Goal: Transaction & Acquisition: Purchase product/service

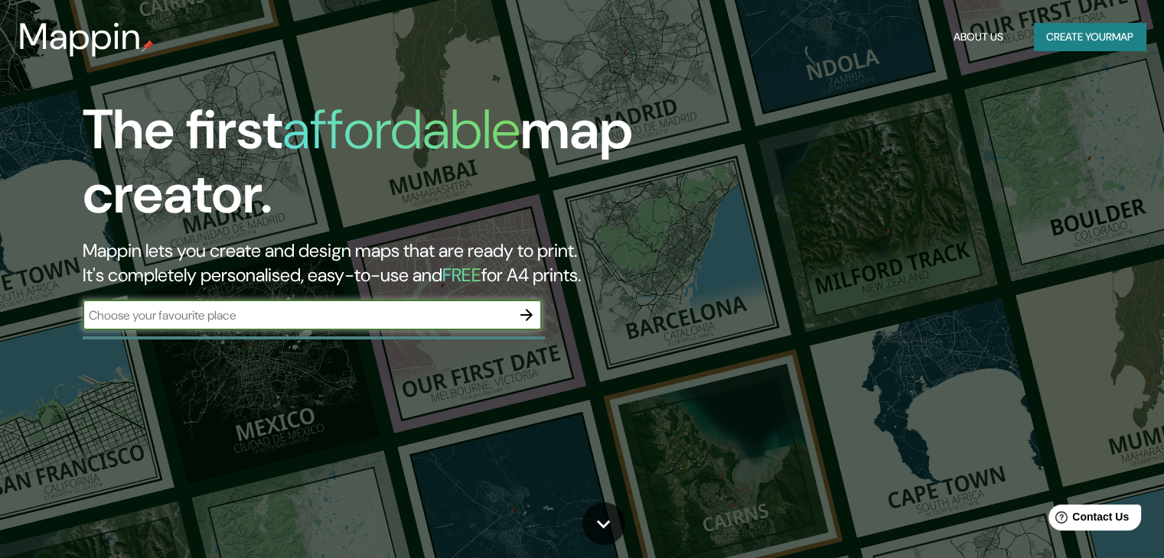
click at [210, 319] on input "text" at bounding box center [297, 316] width 428 height 18
type input "guachipelin"
click at [526, 317] on icon "button" at bounding box center [526, 315] width 18 height 18
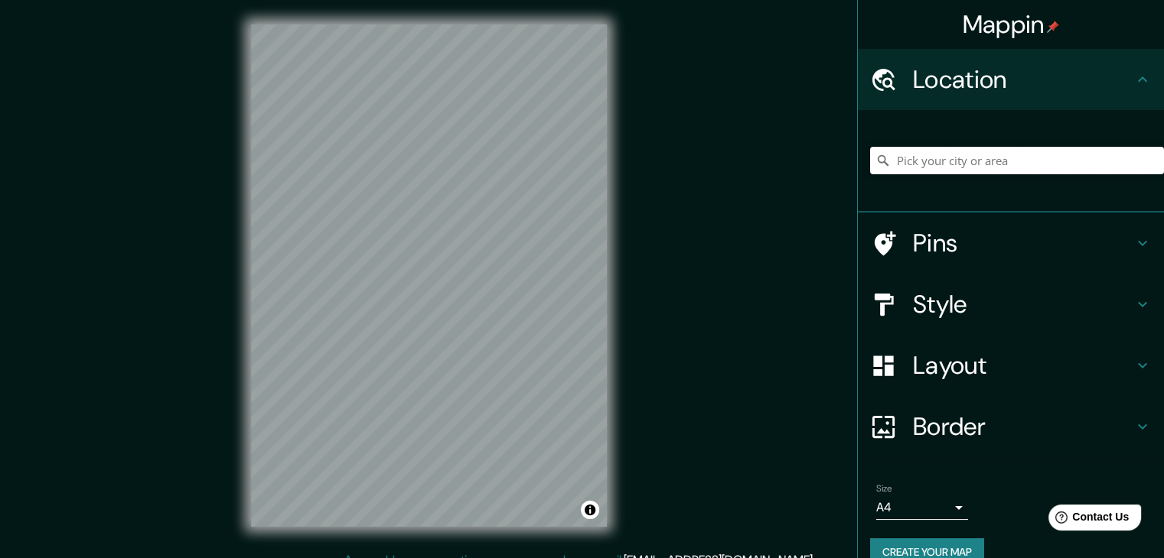
click at [926, 163] on input "Pick your city or area" at bounding box center [1017, 161] width 294 height 28
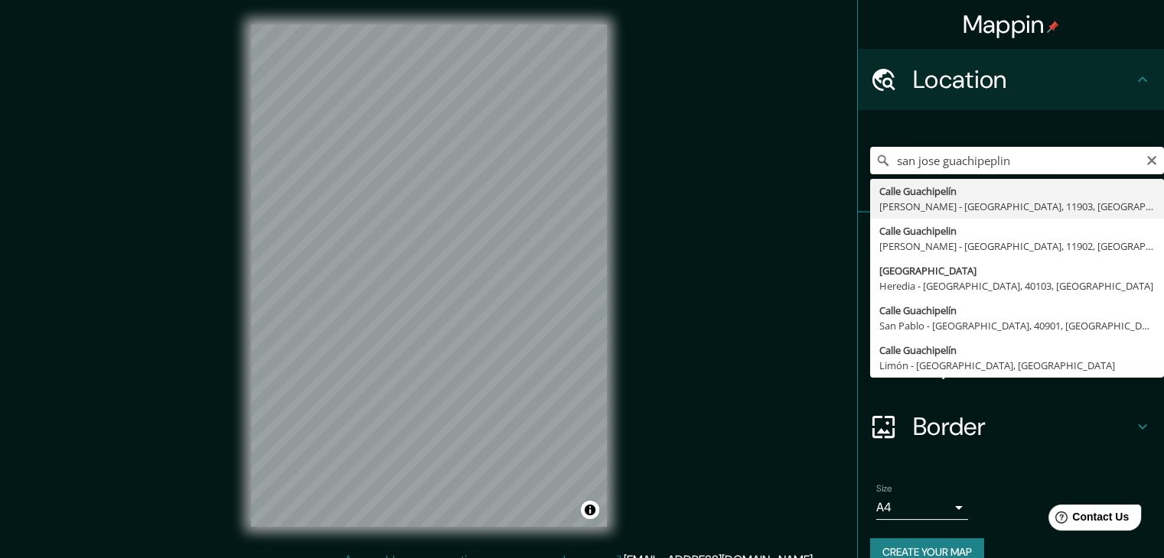
drag, startPoint x: 932, startPoint y: 162, endPoint x: 829, endPoint y: 164, distance: 102.5
click at [829, 164] on div "Mappin Location san jose guachipeplin Calle Guachipelín Pérez Zeledón - Provinc…" at bounding box center [582, 288] width 1164 height 576
click at [976, 163] on input "guachipeplin" at bounding box center [1017, 161] width 294 height 28
drag, startPoint x: 970, startPoint y: 158, endPoint x: 793, endPoint y: 148, distance: 177.8
click at [793, 148] on div "Mappin Location guachipeplin, san Calle Guachipelín San Pablo - Provincia de He…" at bounding box center [582, 288] width 1164 height 576
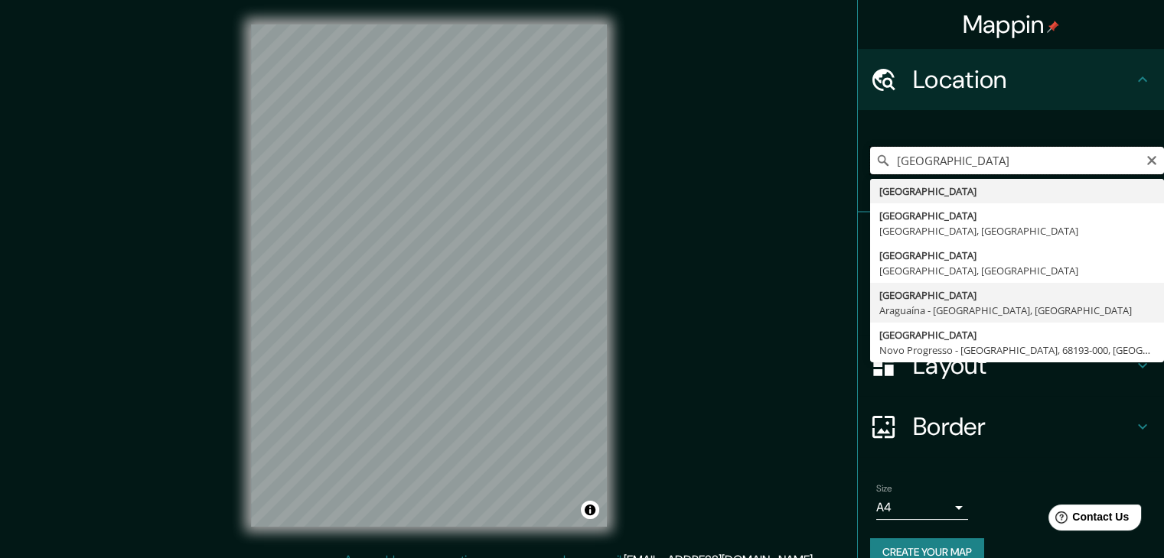
scroll to position [26, 0]
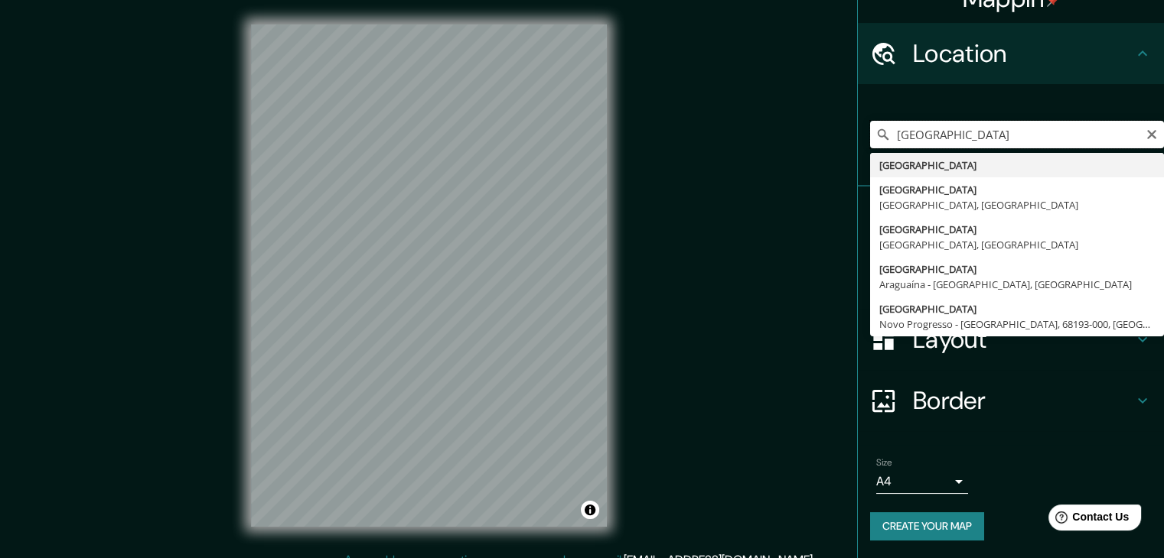
type input "[GEOGRAPHIC_DATA]"
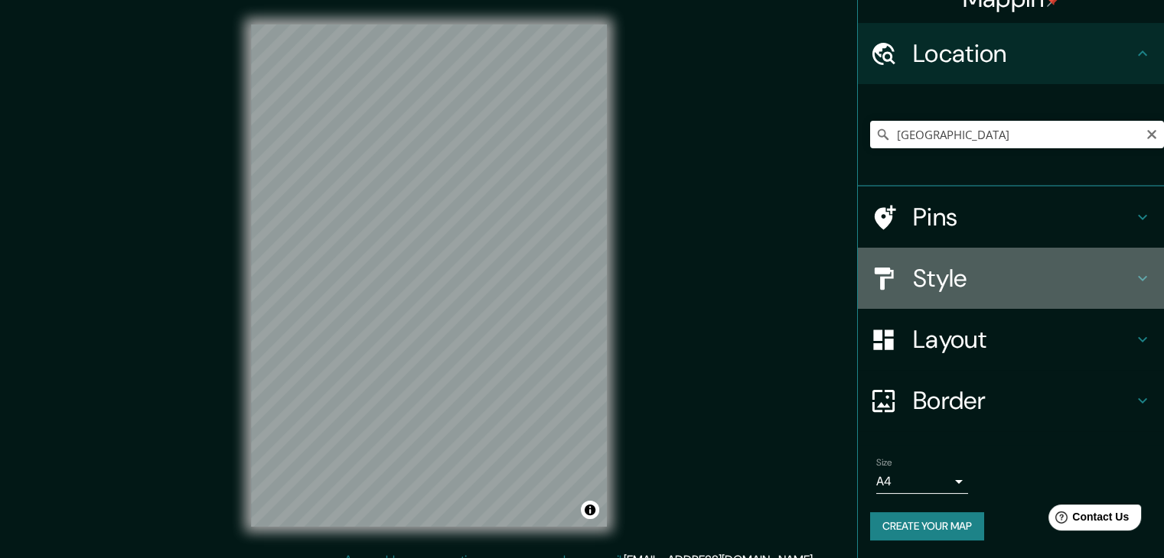
click at [998, 284] on h4 "Style" at bounding box center [1023, 278] width 220 height 31
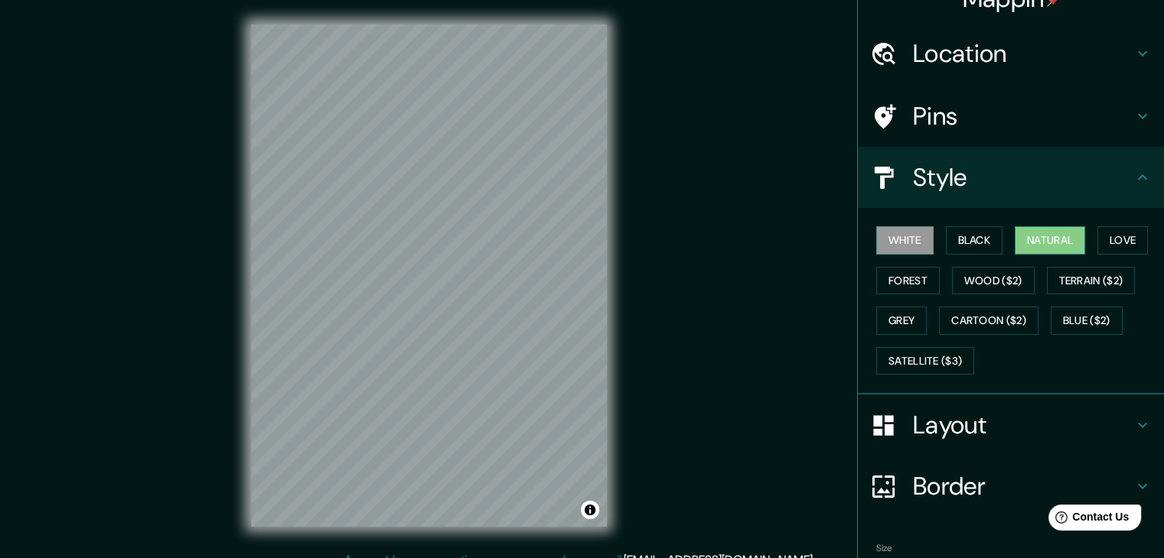
click at [1045, 249] on button "Natural" at bounding box center [1049, 240] width 70 height 28
click at [1125, 236] on button "Love" at bounding box center [1122, 240] width 50 height 28
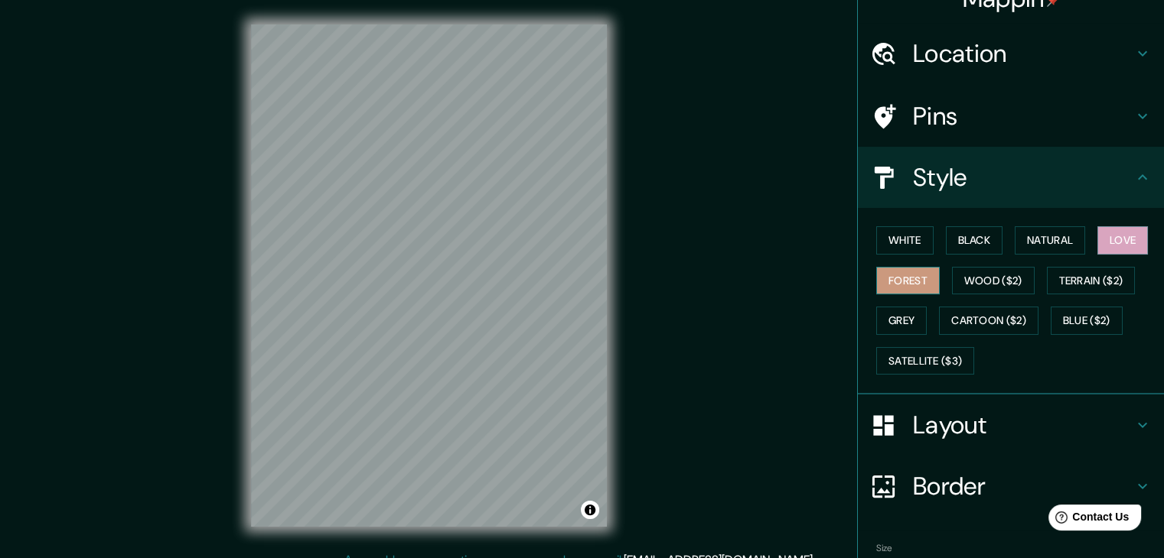
click at [894, 279] on button "Forest" at bounding box center [907, 281] width 63 height 28
click at [1050, 241] on button "Natural" at bounding box center [1049, 240] width 70 height 28
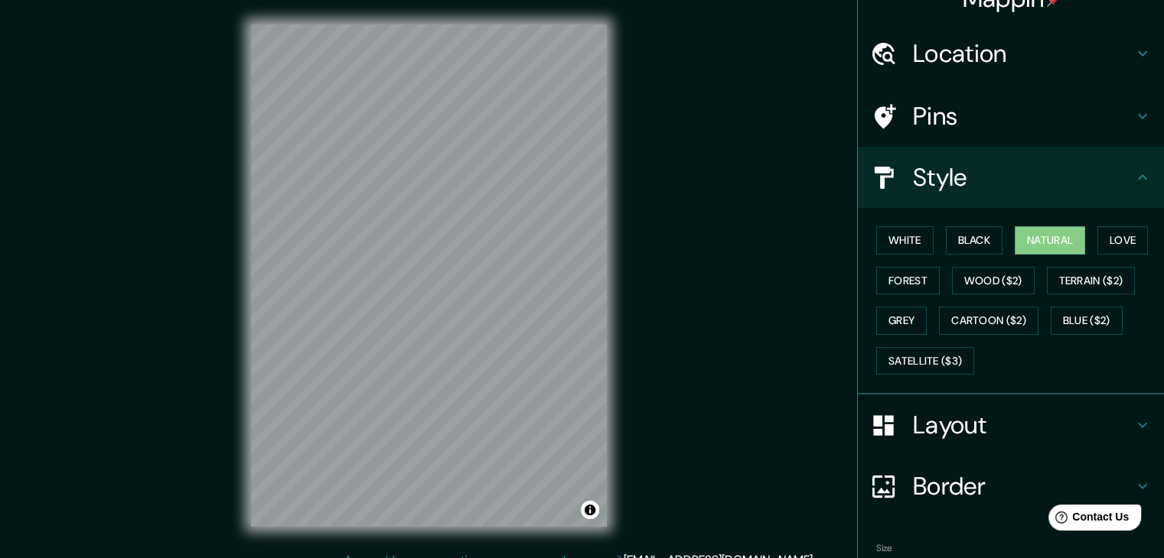
click at [1019, 420] on h4 "Layout" at bounding box center [1023, 425] width 220 height 31
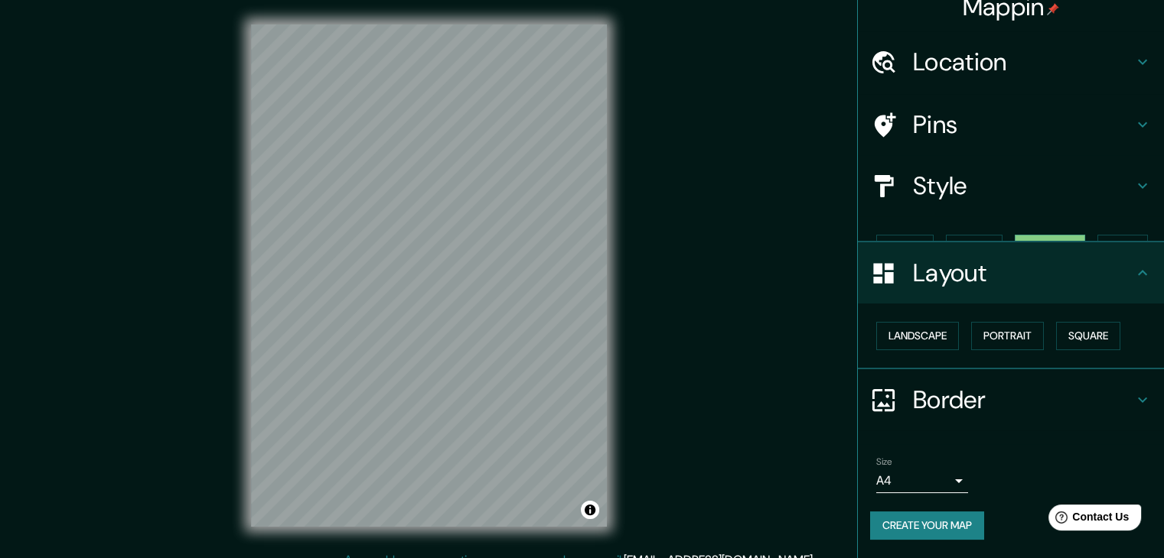
scroll to position [0, 0]
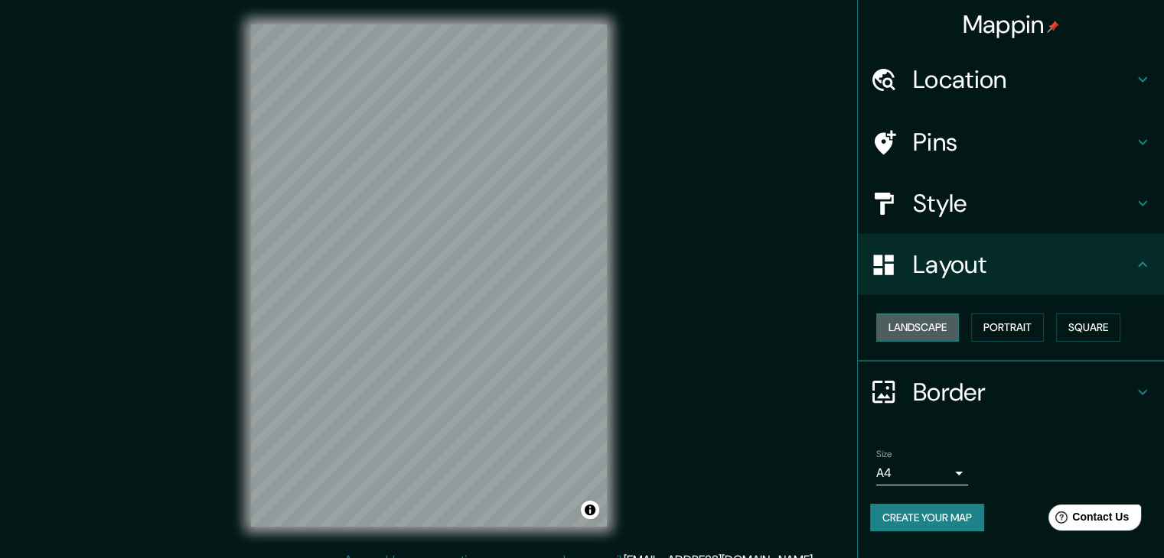
click at [906, 328] on button "Landscape" at bounding box center [917, 328] width 83 height 28
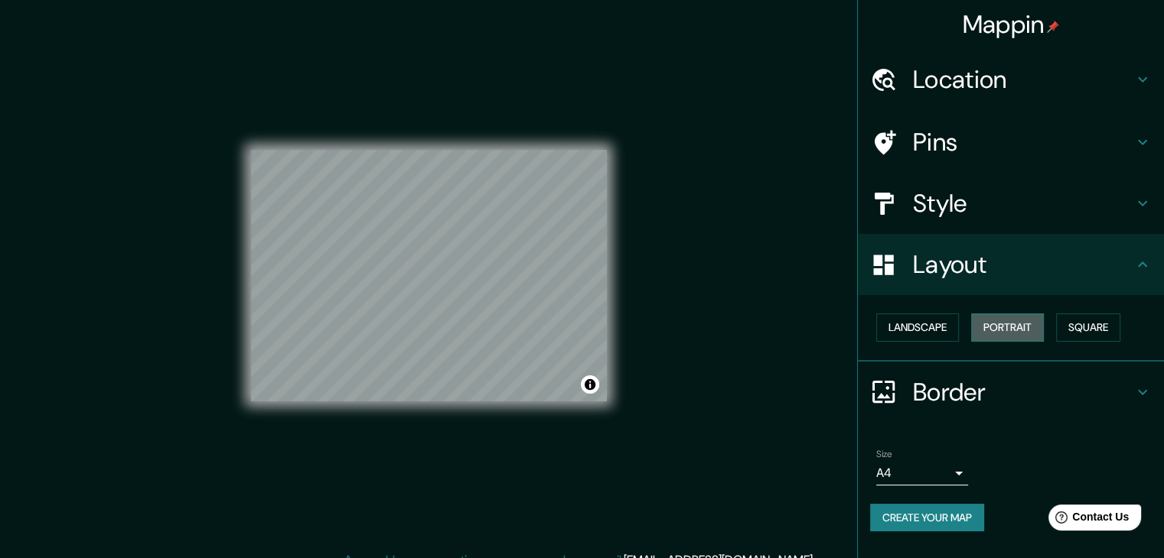
click at [988, 325] on button "Portrait" at bounding box center [1007, 328] width 73 height 28
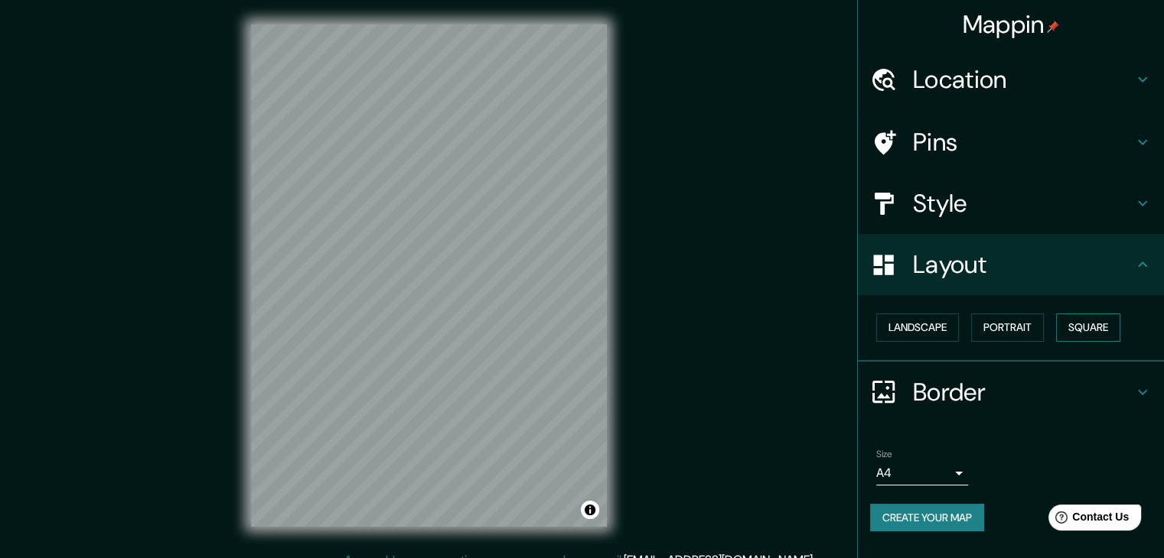
click at [1079, 328] on button "Square" at bounding box center [1088, 328] width 64 height 28
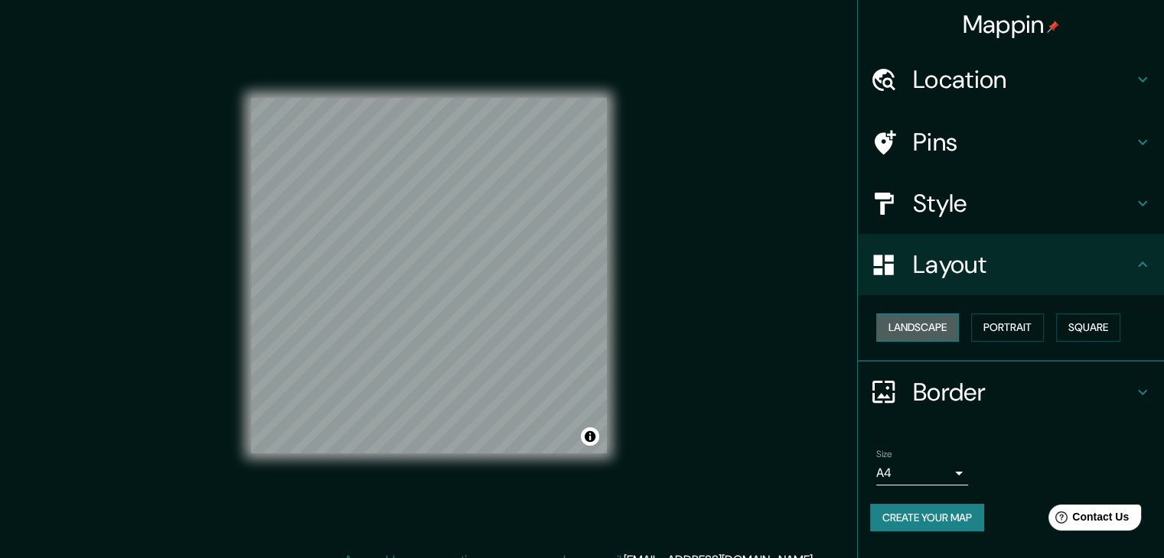
click at [924, 319] on button "Landscape" at bounding box center [917, 328] width 83 height 28
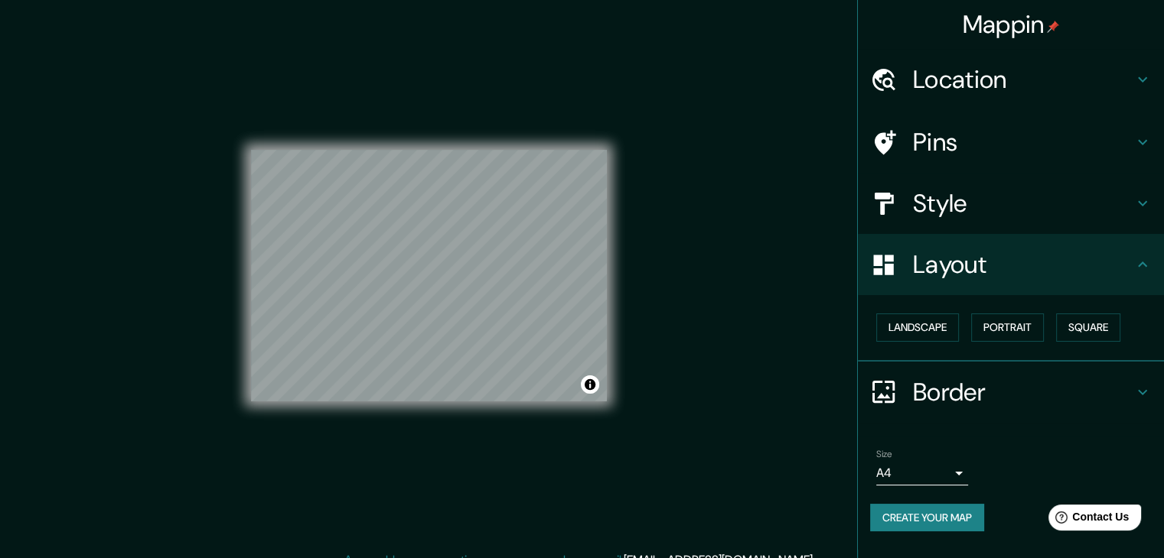
click at [662, 371] on div "Mappin Location costa rica Costa Rica Costa Rica Mato Grosso del Sur, Brasil Co…" at bounding box center [582, 288] width 1164 height 576
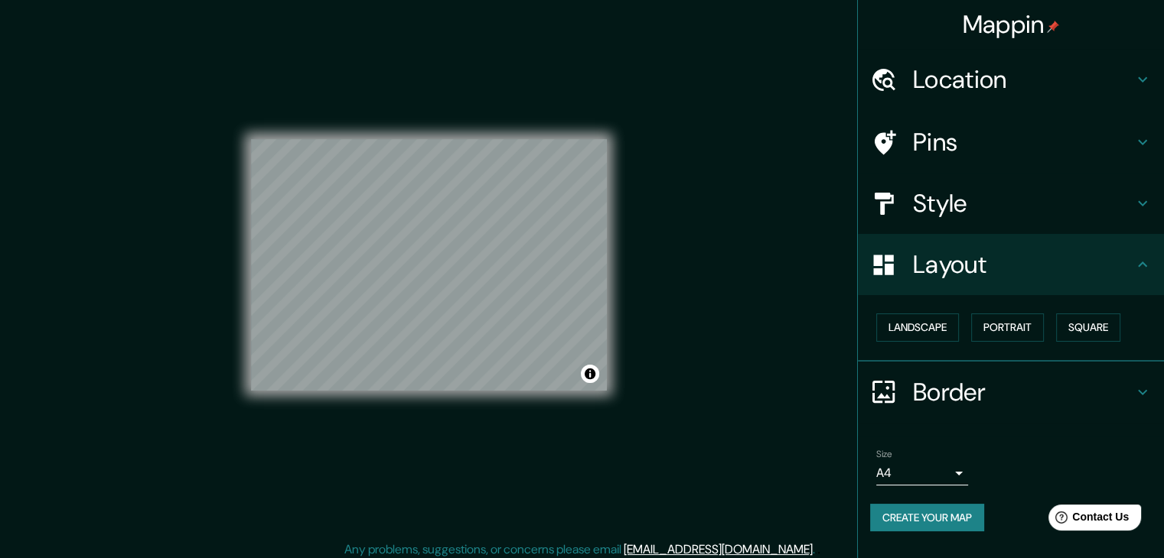
scroll to position [18, 0]
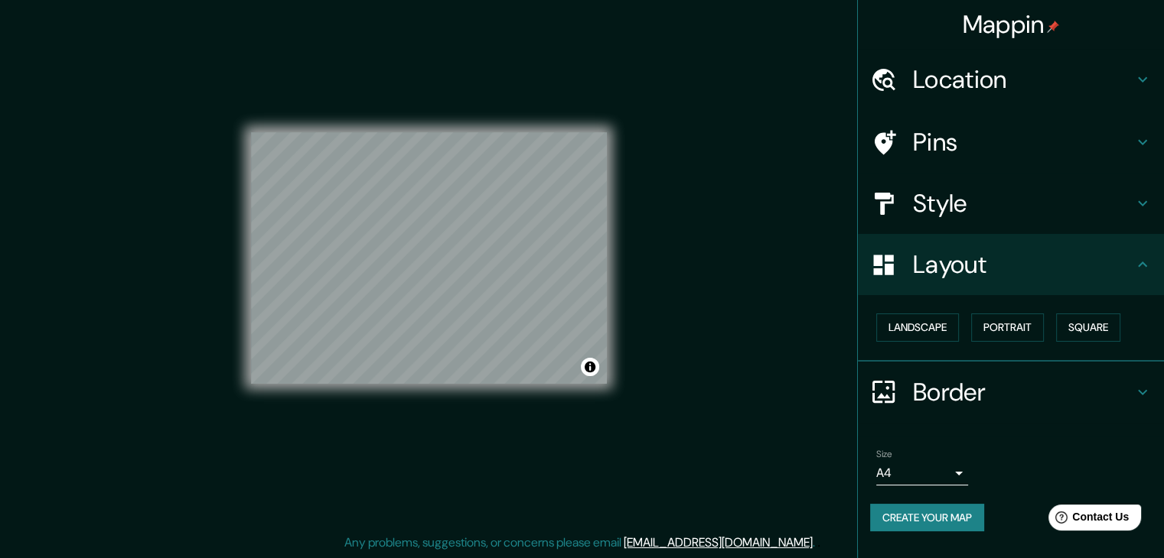
click at [1039, 255] on h4 "Layout" at bounding box center [1023, 264] width 220 height 31
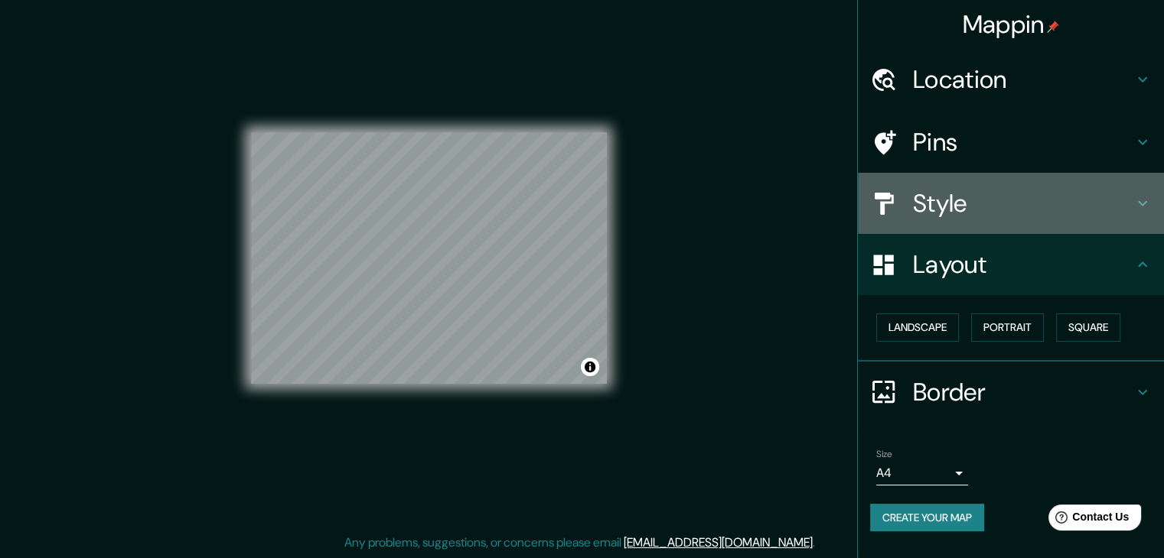
click at [1063, 203] on h4 "Style" at bounding box center [1023, 203] width 220 height 31
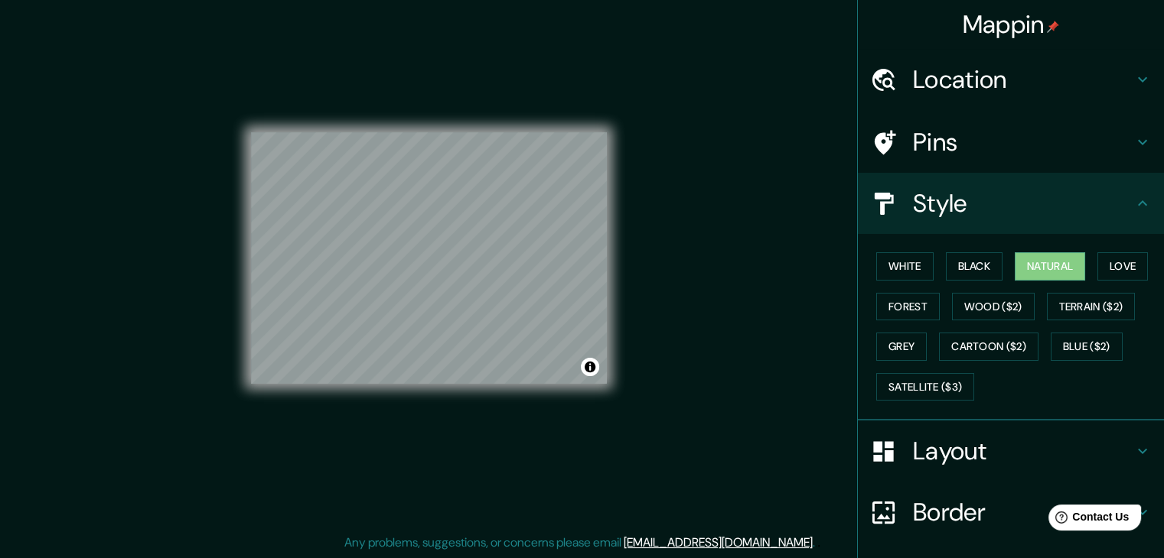
click at [933, 270] on div "White Black Natural Love Forest Wood ($2) Terrain ($2) Grey Cartoon ($2) Blue (…" at bounding box center [1017, 326] width 294 height 161
click at [961, 257] on button "Black" at bounding box center [974, 266] width 57 height 28
click at [896, 259] on button "White" at bounding box center [904, 266] width 57 height 28
click at [946, 268] on button "Black" at bounding box center [974, 266] width 57 height 28
click at [1031, 263] on button "Natural" at bounding box center [1049, 266] width 70 height 28
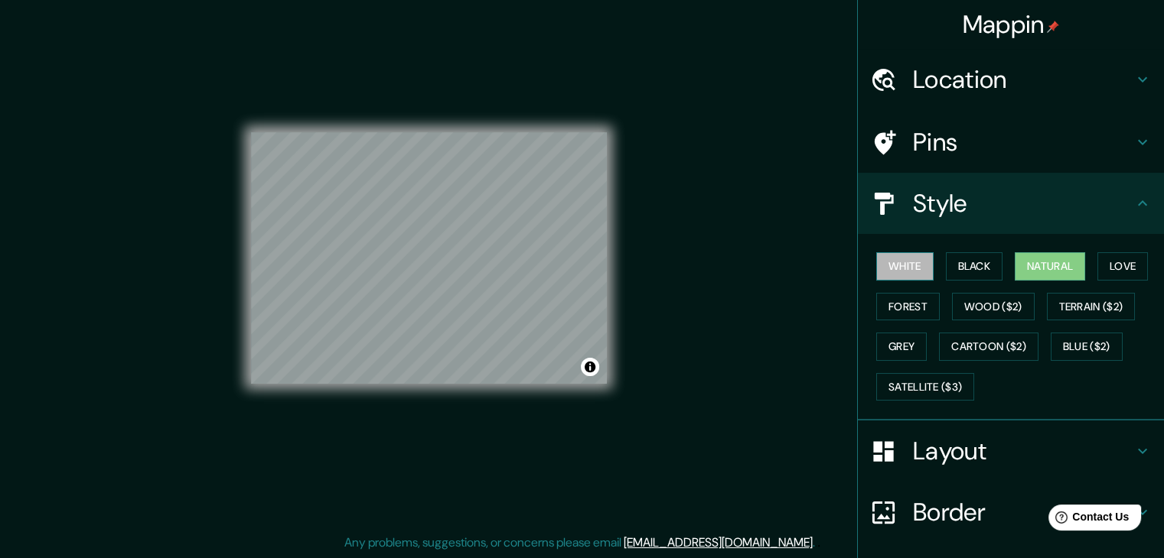
click at [903, 269] on button "White" at bounding box center [904, 266] width 57 height 28
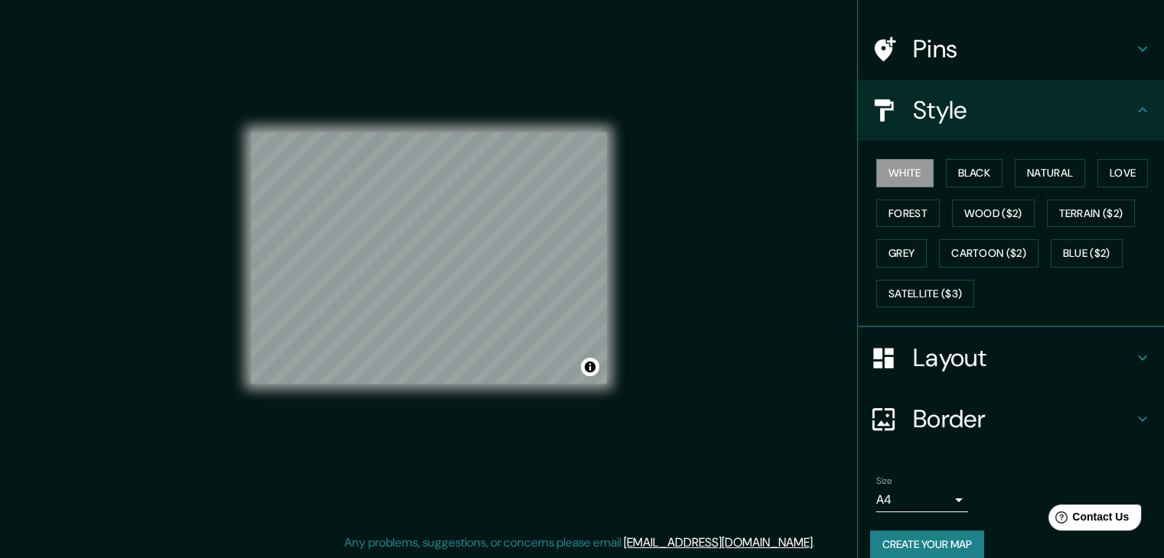
scroll to position [110, 0]
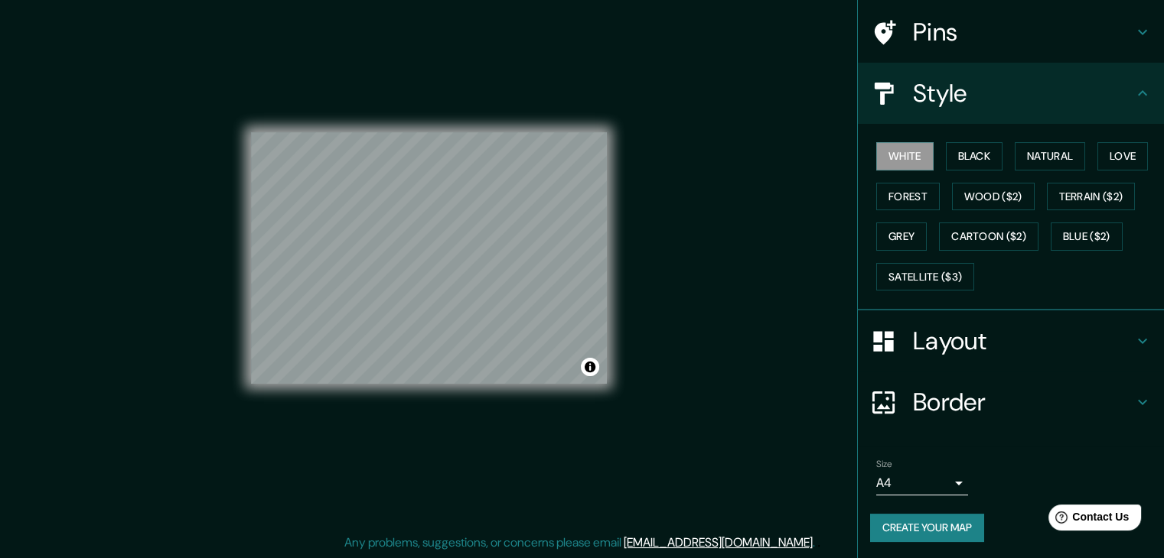
click at [922, 526] on button "Create your map" at bounding box center [927, 528] width 114 height 28
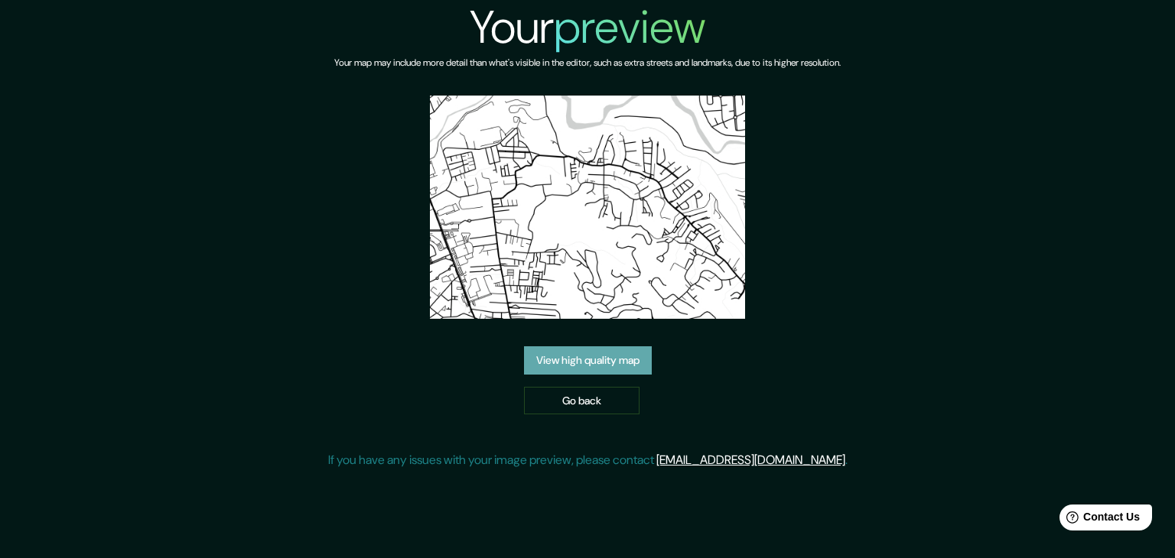
click at [604, 361] on link "View high quality map" at bounding box center [588, 361] width 128 height 28
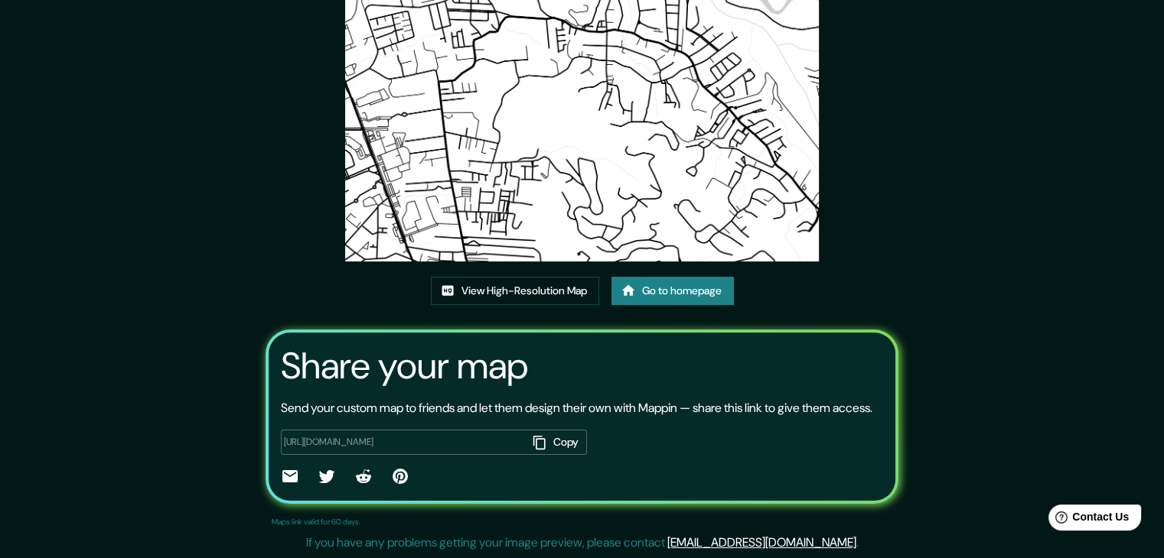
scroll to position [159, 0]
click at [571, 161] on img at bounding box center [582, 94] width 474 height 335
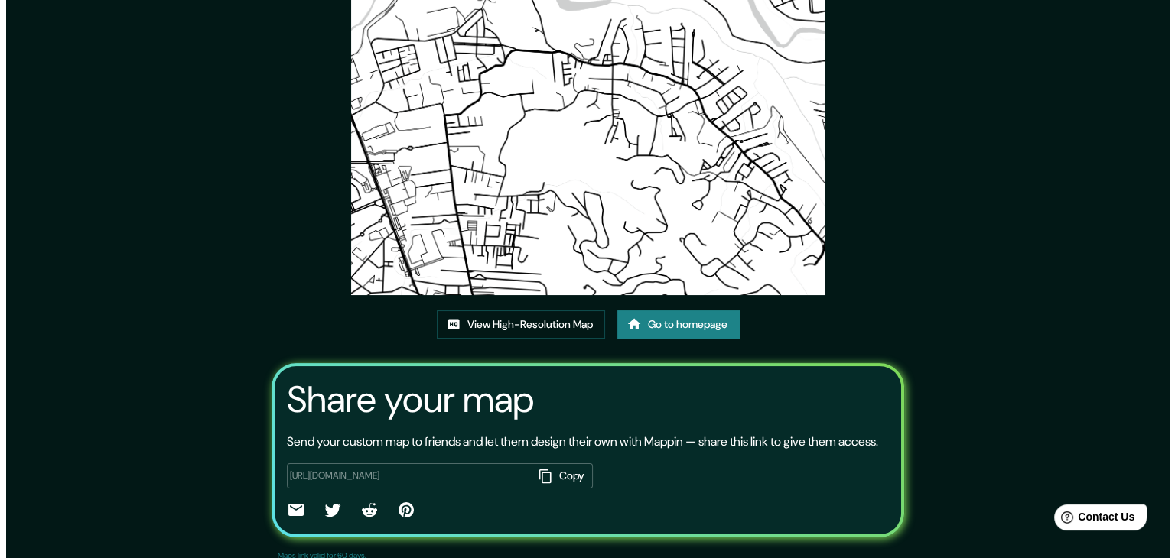
scroll to position [0, 0]
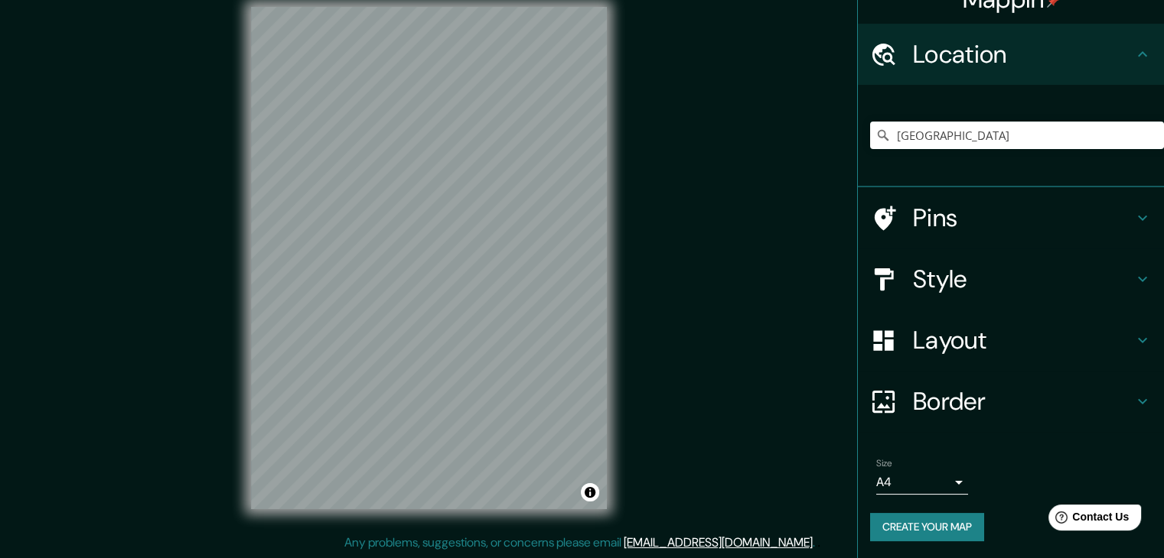
scroll to position [26, 0]
click at [962, 336] on h4 "Layout" at bounding box center [1023, 339] width 220 height 31
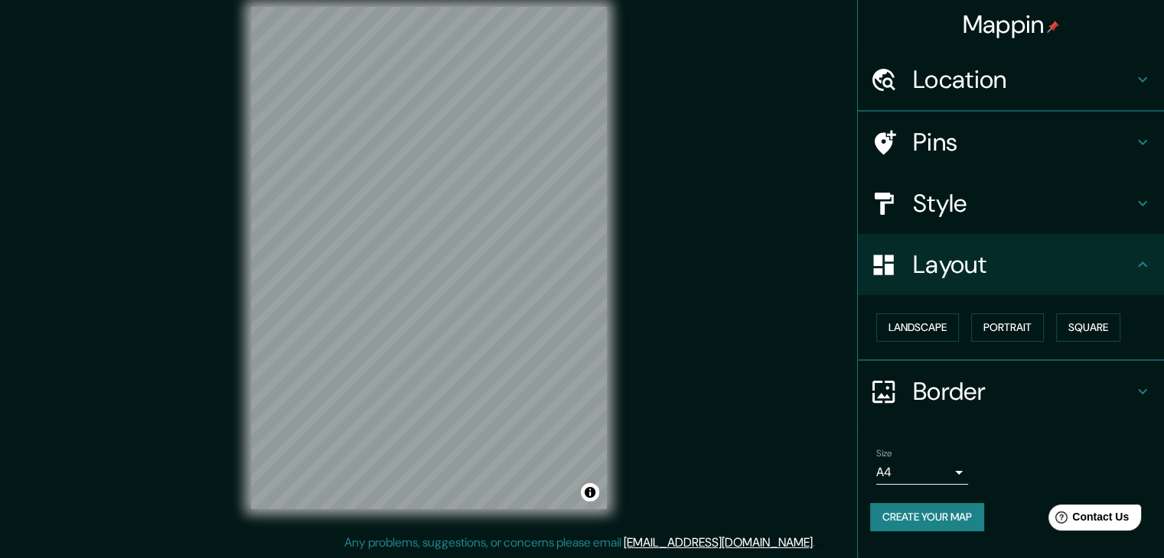
scroll to position [0, 0]
click at [933, 329] on button "Landscape" at bounding box center [917, 328] width 83 height 28
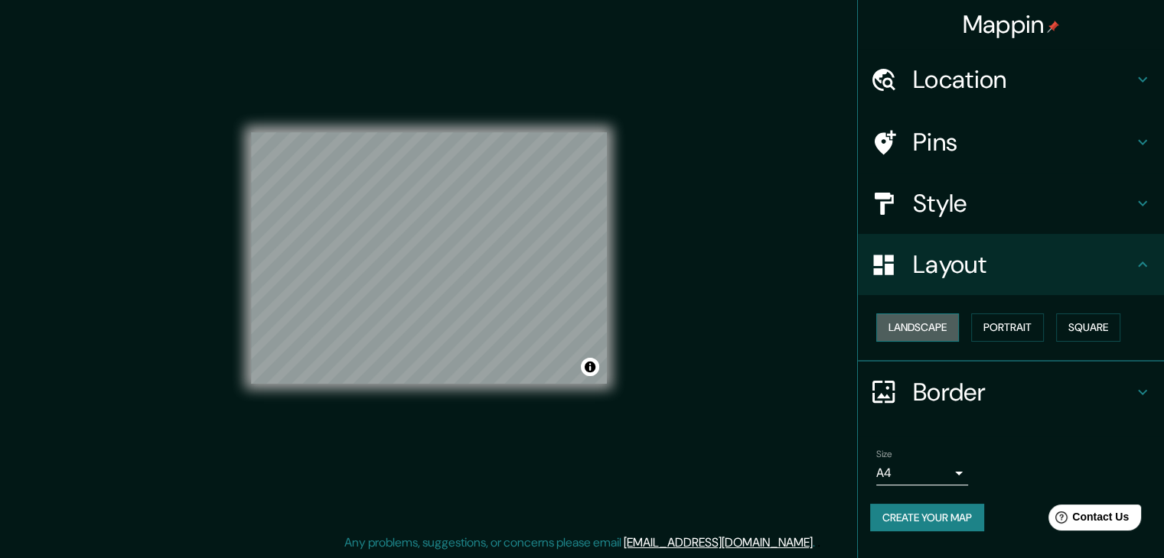
click at [923, 330] on button "Landscape" at bounding box center [917, 328] width 83 height 28
click at [924, 202] on h4 "Style" at bounding box center [1023, 203] width 220 height 31
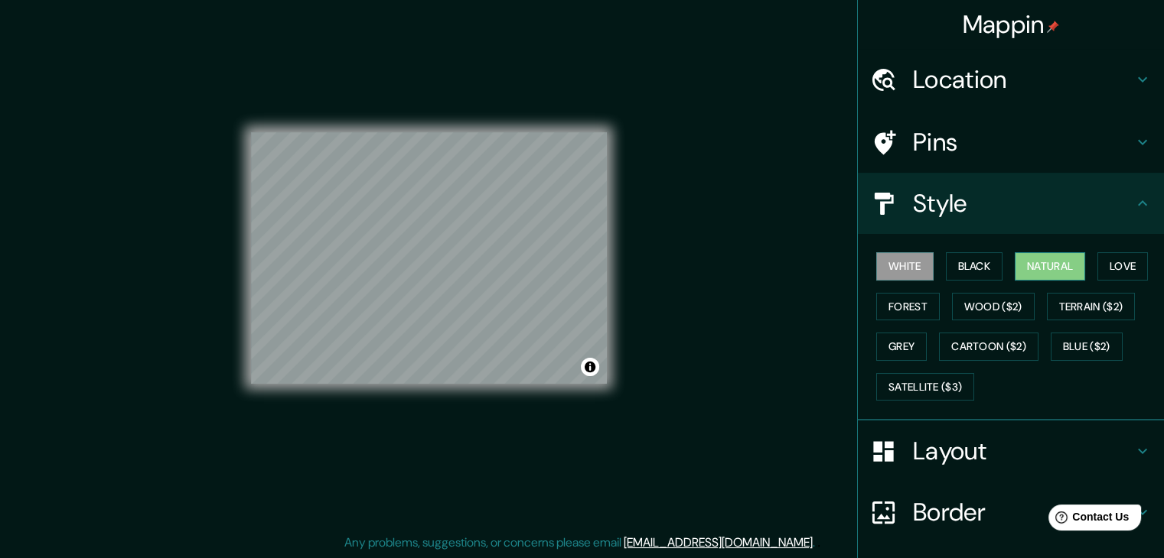
click at [1029, 262] on button "Natural" at bounding box center [1049, 266] width 70 height 28
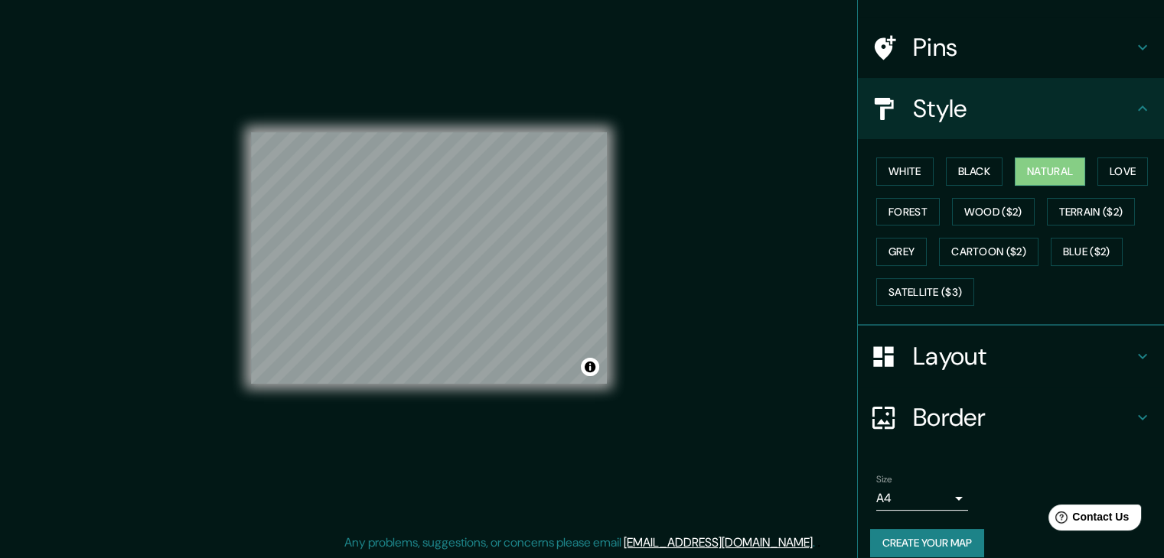
scroll to position [110, 0]
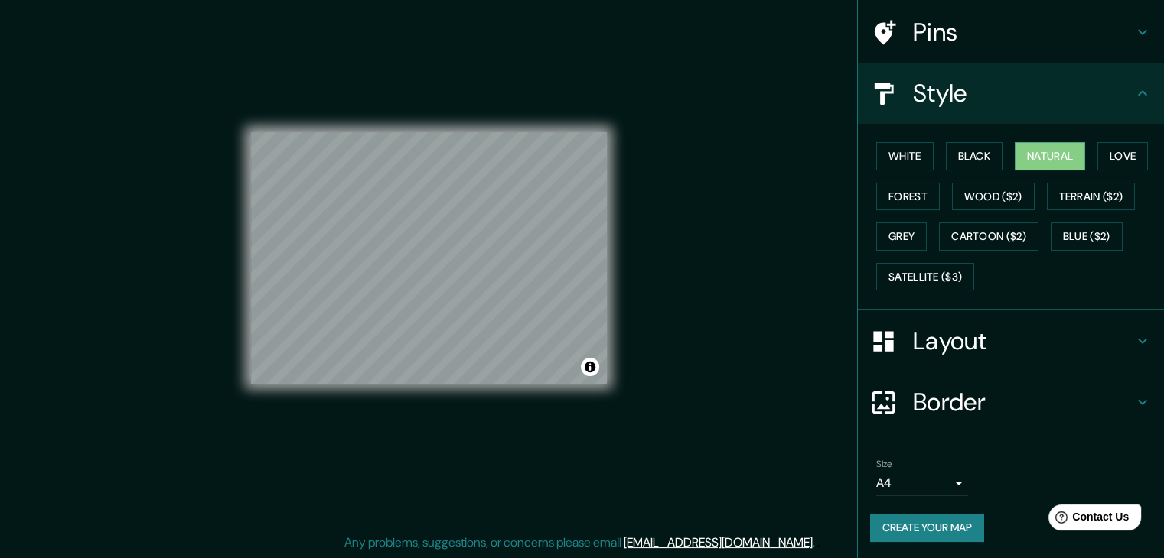
click at [899, 524] on button "Create your map" at bounding box center [927, 528] width 114 height 28
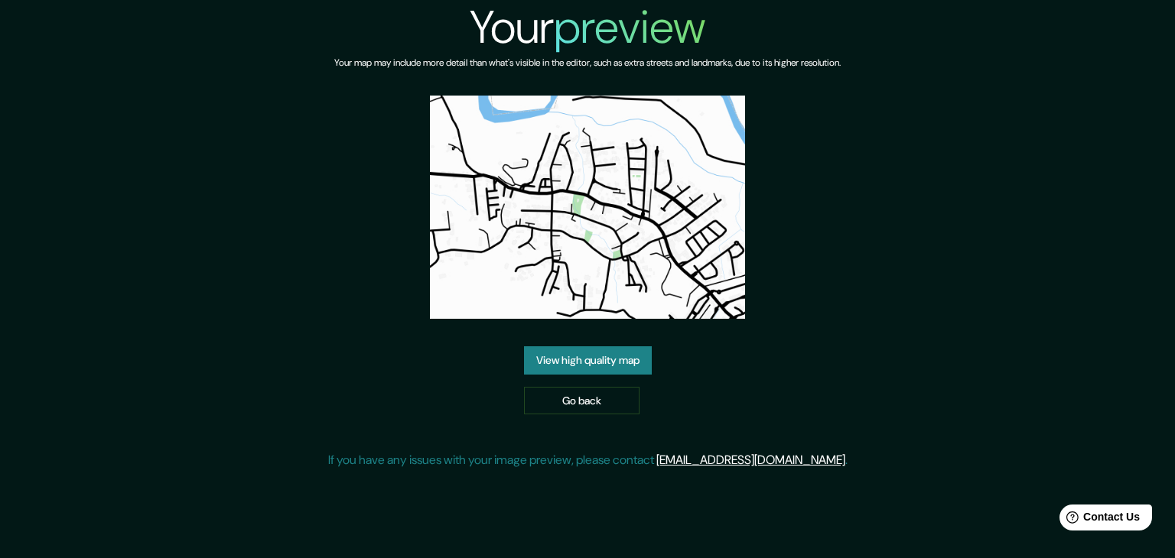
click at [590, 356] on link "View high quality map" at bounding box center [588, 361] width 128 height 28
